Goal: Check status: Check status

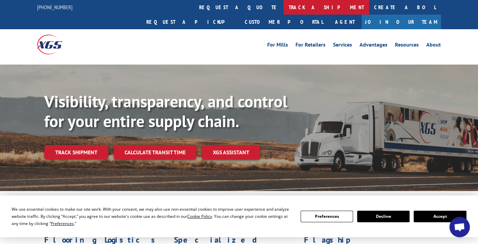
click at [283, 8] on link "track a shipment" at bounding box center [325, 7] width 85 height 15
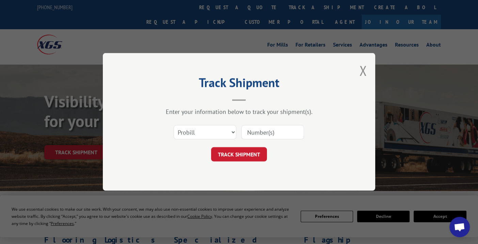
click at [266, 134] on input at bounding box center [272, 132] width 63 height 14
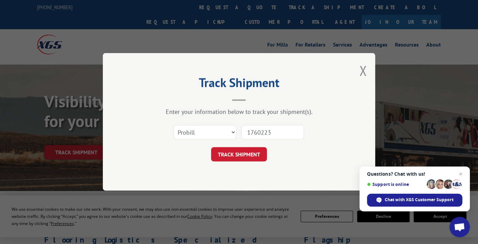
type input "17602232"
click button "TRACK SHIPMENT" at bounding box center [239, 155] width 56 height 14
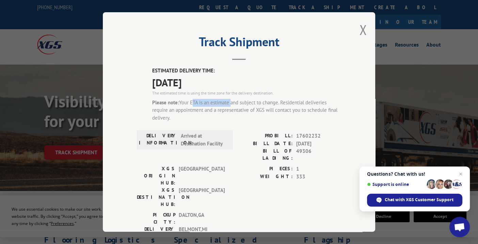
drag, startPoint x: 188, startPoint y: 104, endPoint x: 228, endPoint y: 101, distance: 39.9
click at [228, 102] on div "Please note: Your ETA is an estimate and subject to change. Residential deliver…" at bounding box center [246, 110] width 189 height 23
click at [227, 71] on label "ESTIMATED DELIVERY TIME:" at bounding box center [246, 71] width 189 height 8
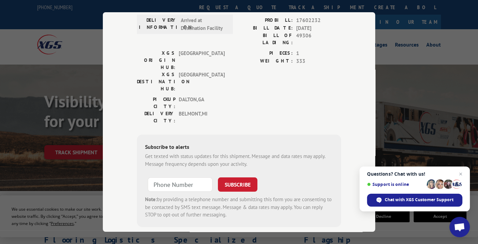
scroll to position [117, 0]
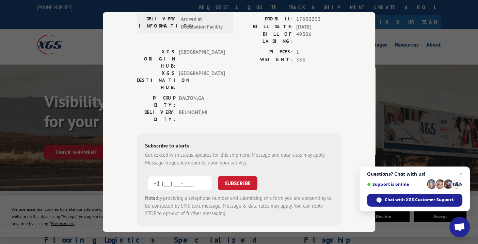
click at [194, 176] on input "+1 (___) ___-____" at bounding box center [180, 183] width 65 height 14
type input "[PHONE_NUMBER]"
click at [247, 176] on button "SUBSCRIBE" at bounding box center [237, 183] width 39 height 14
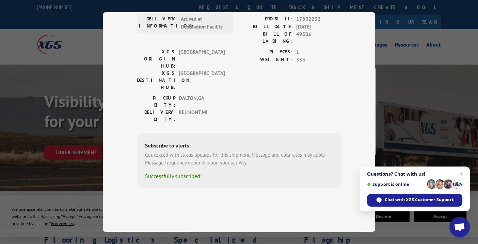
scroll to position [80, 0]
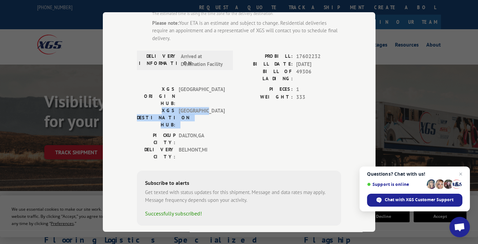
drag, startPoint x: 135, startPoint y: 88, endPoint x: 199, endPoint y: 95, distance: 64.3
click at [207, 107] on div "XGS DESTINATION HUB: [GEOGRAPHIC_DATA]" at bounding box center [183, 117] width 92 height 21
click at [197, 107] on span "[GEOGRAPHIC_DATA]" at bounding box center [202, 117] width 46 height 21
drag, startPoint x: 209, startPoint y: 90, endPoint x: 144, endPoint y: 91, distance: 65.0
click at [144, 107] on div "XGS DESTINATION HUB: [GEOGRAPHIC_DATA]" at bounding box center [183, 117] width 92 height 21
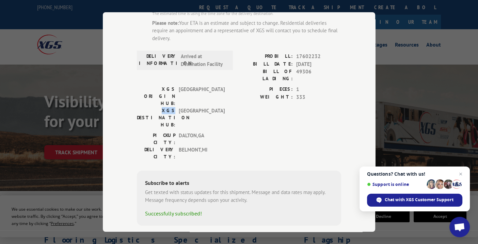
drag, startPoint x: 136, startPoint y: 89, endPoint x: 142, endPoint y: 92, distance: 7.0
click at [142, 107] on label "XGS DESTINATION HUB:" at bounding box center [156, 117] width 38 height 21
copy label "XGS"
